Goal: Task Accomplishment & Management: Use online tool/utility

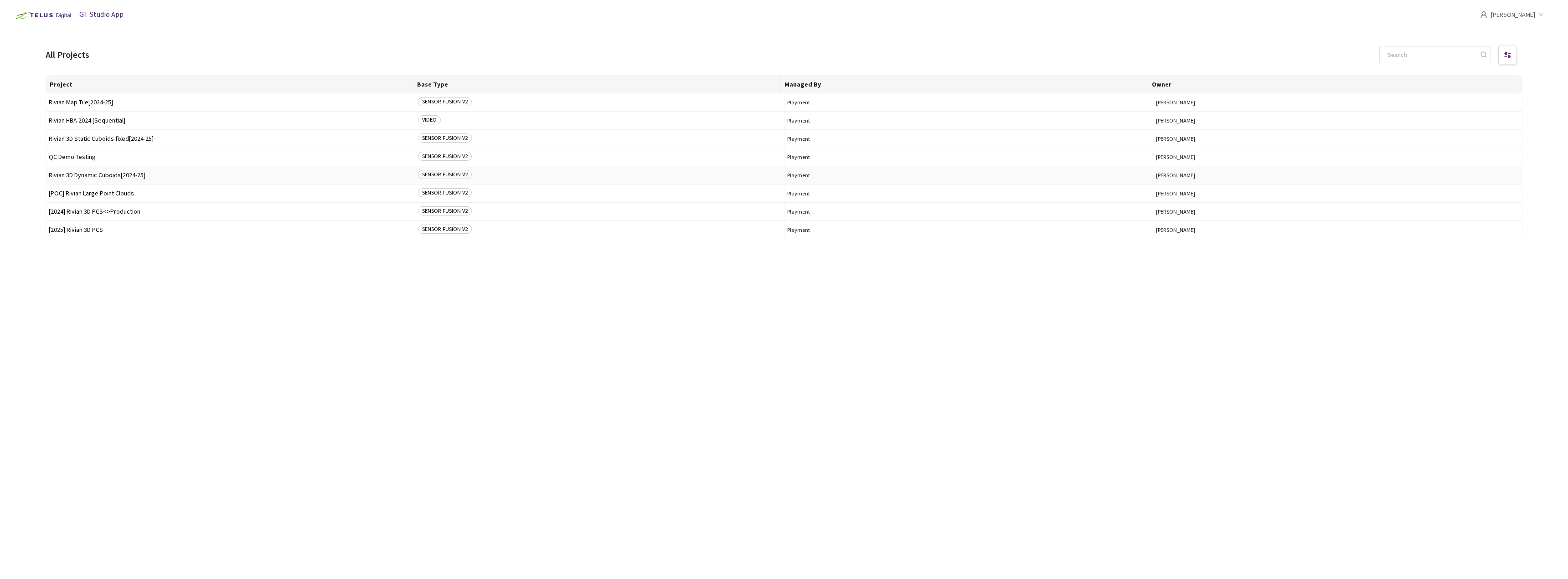
click at [103, 176] on span "Rivian 3D Dynamic Cuboids[2024-25]" at bounding box center [230, 175] width 363 height 7
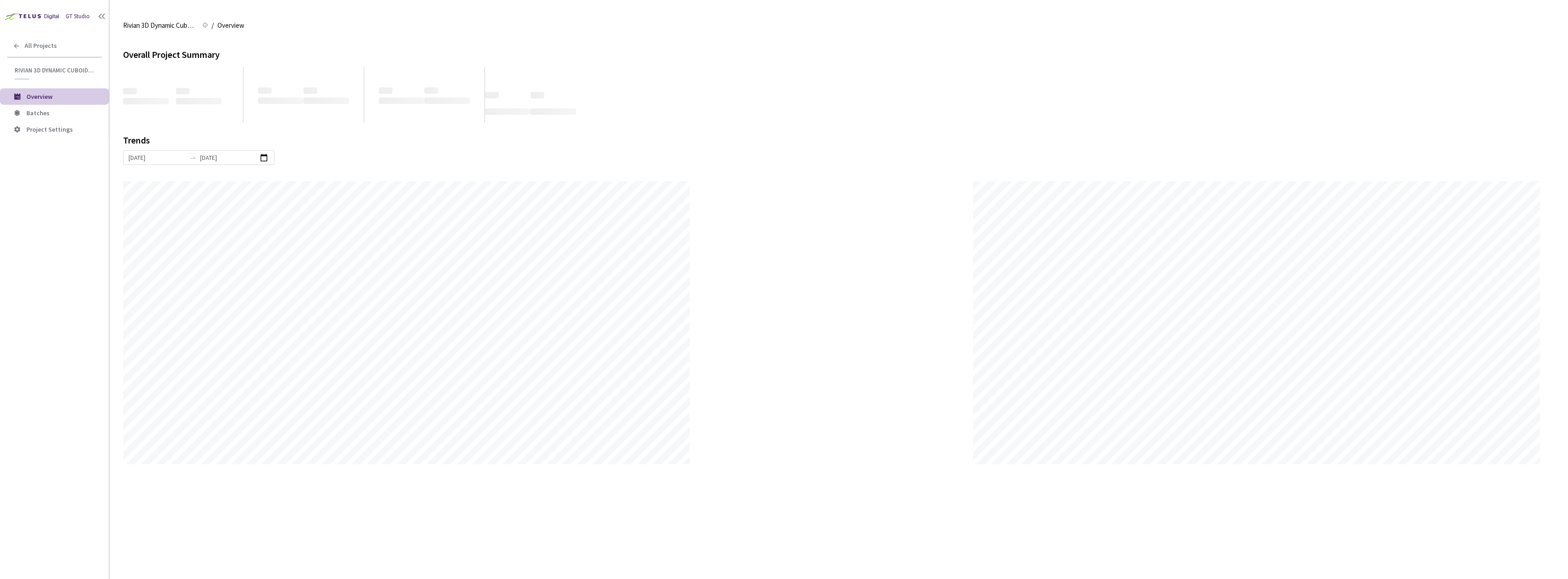
scroll to position [579, 1568]
click at [52, 115] on span "Batches" at bounding box center [64, 113] width 75 height 8
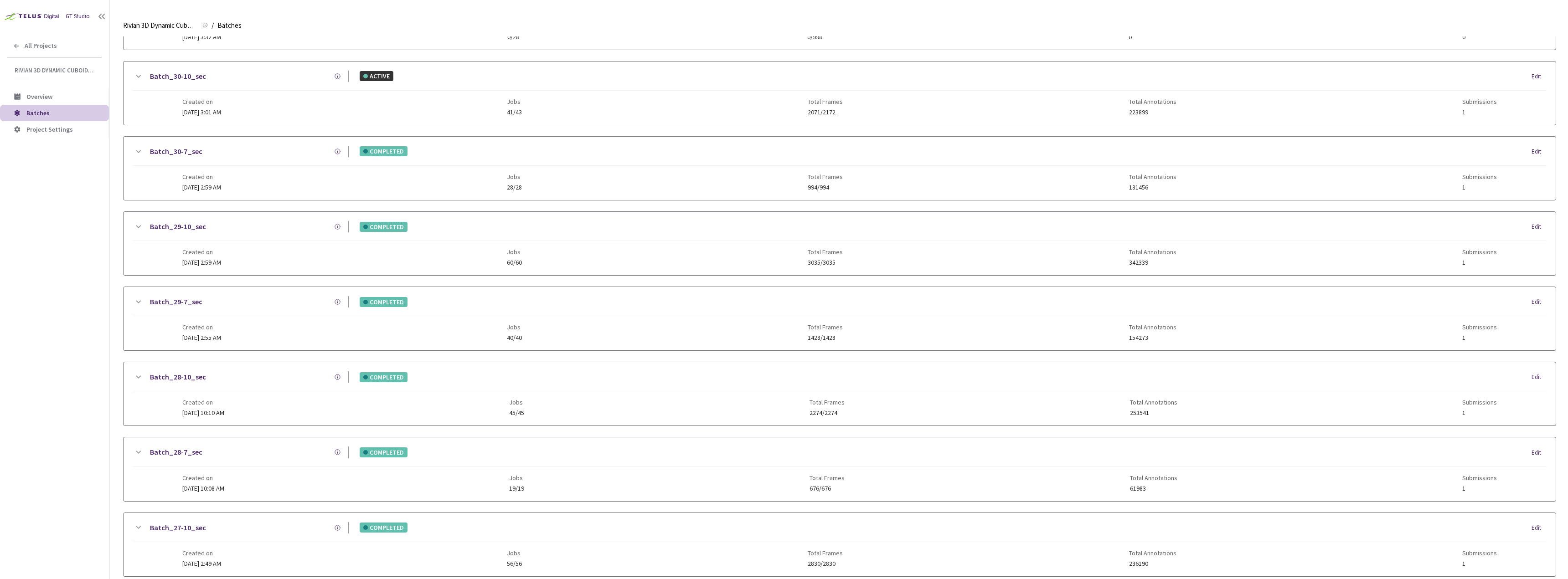
scroll to position [596, 0]
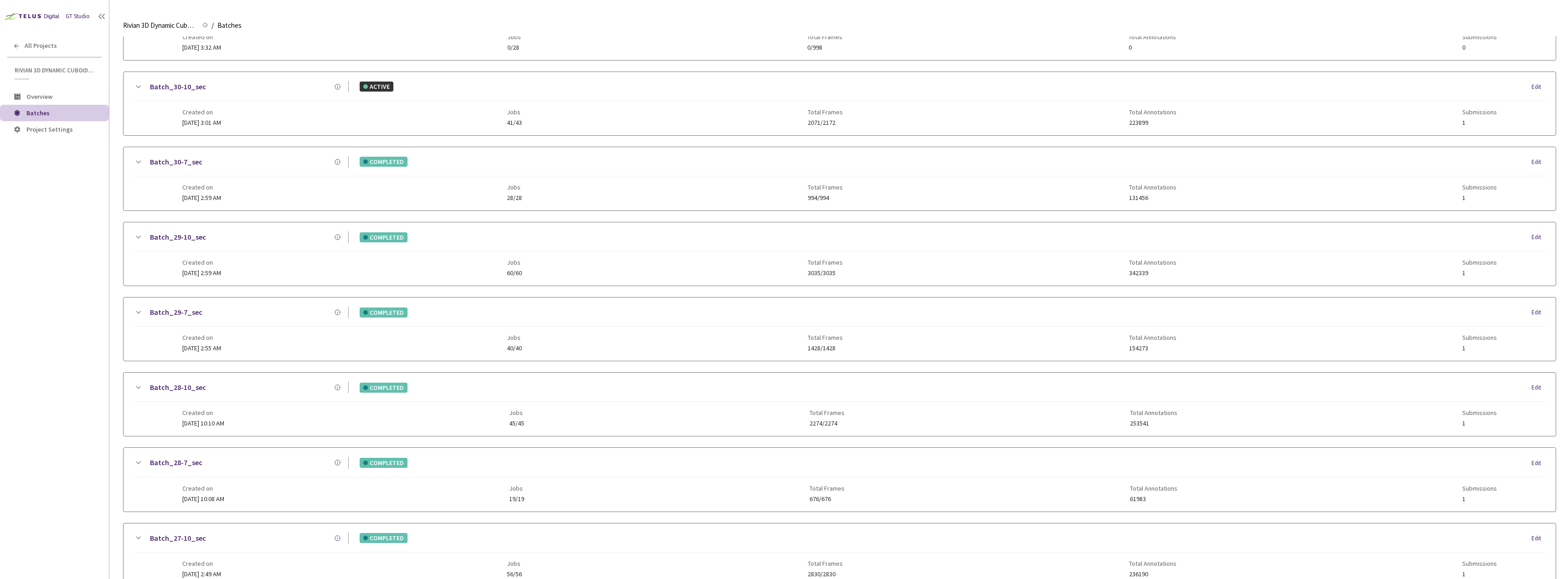
click at [262, 348] on div "Created on [DATE] 2:55 AM Jobs 40/40 Total Frames 1428/1428 Total Annotations 1…" at bounding box center [840, 339] width 1315 height 25
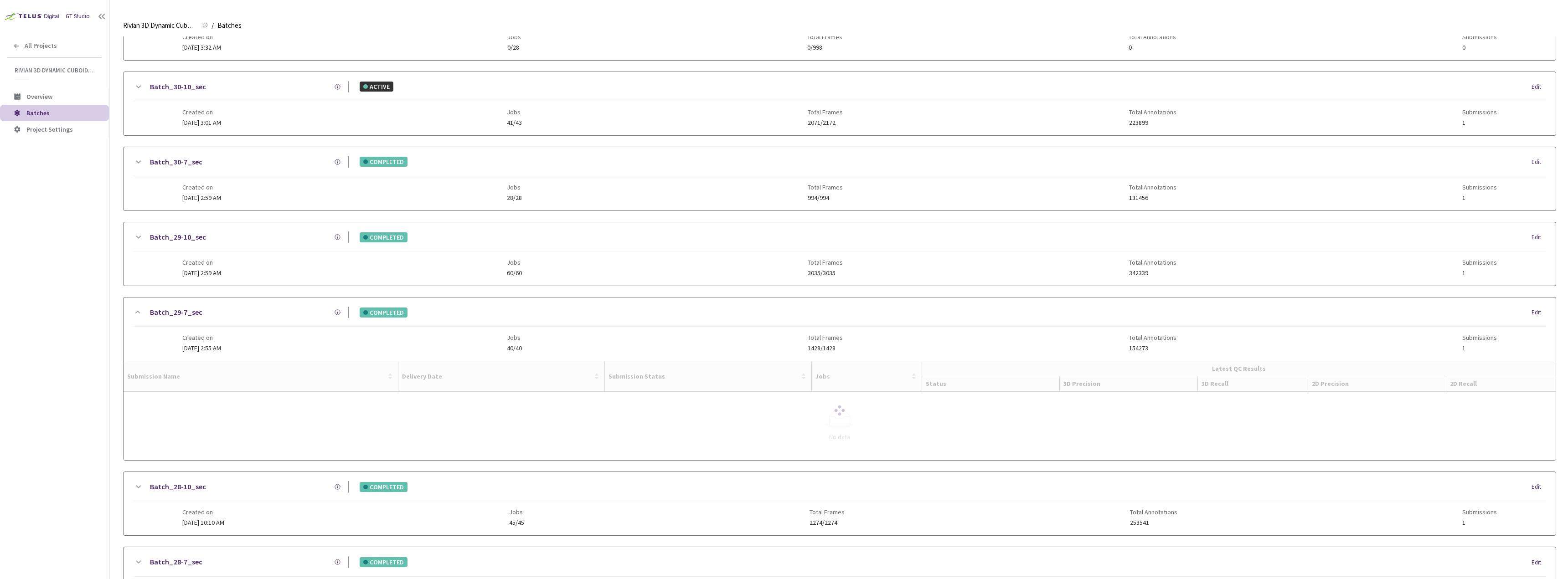
click at [171, 401] on div at bounding box center [839, 410] width 1432 height 99
click at [178, 400] on div at bounding box center [839, 410] width 1432 height 99
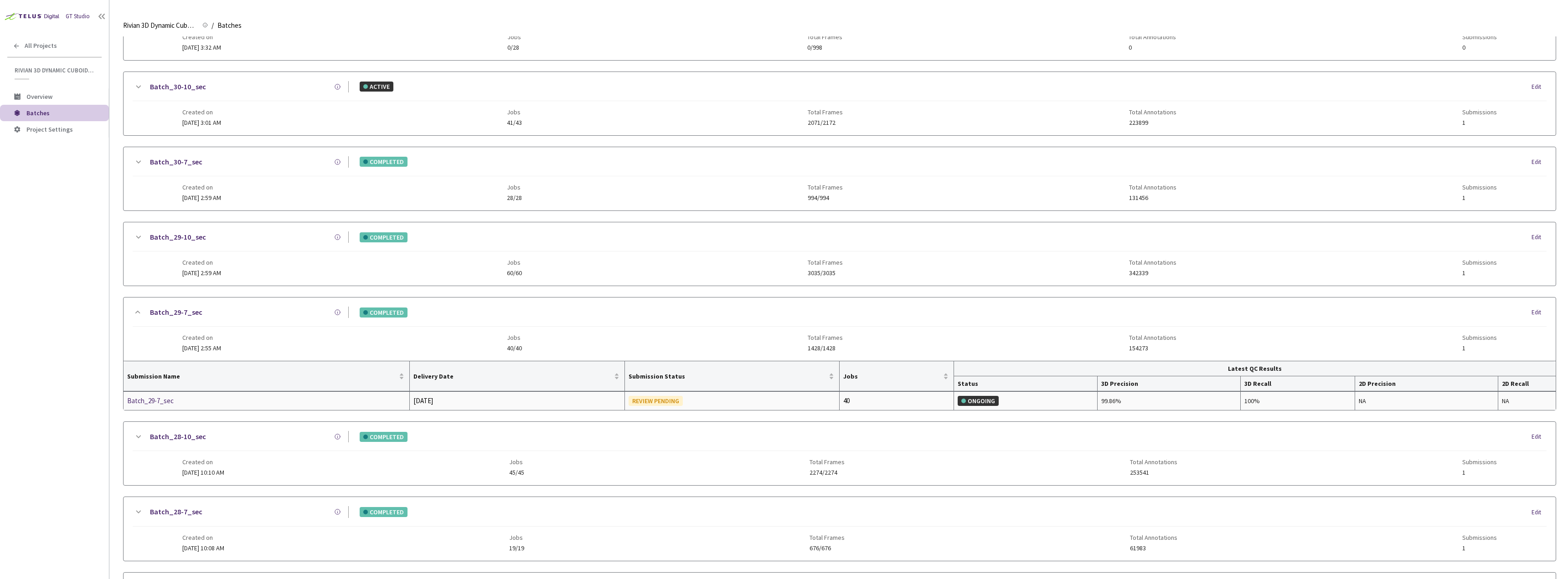
click at [178, 400] on div "Batch_29-7_sec" at bounding box center [175, 401] width 97 height 11
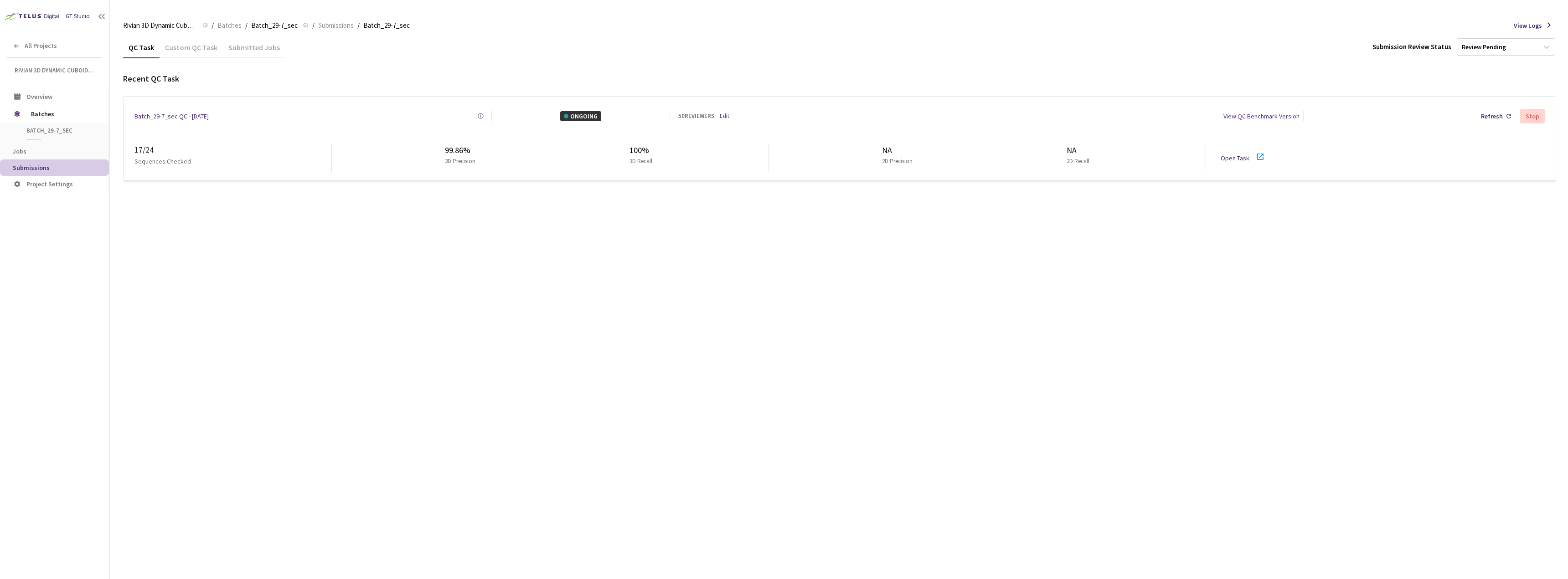
click at [1244, 156] on link "Open Task" at bounding box center [1234, 158] width 29 height 8
